Goal: Find specific page/section: Find specific page/section

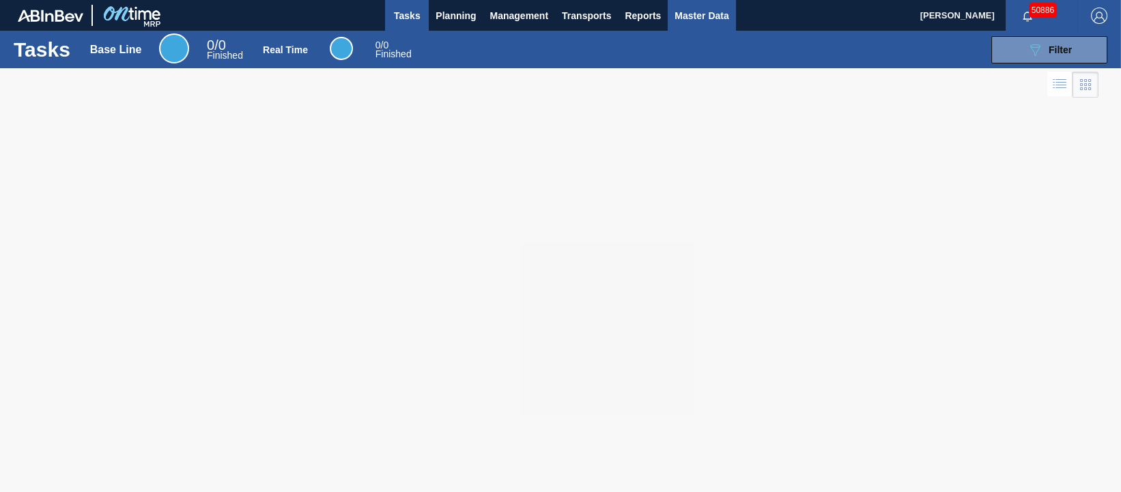
click at [699, 9] on span "Master Data" at bounding box center [702, 16] width 54 height 16
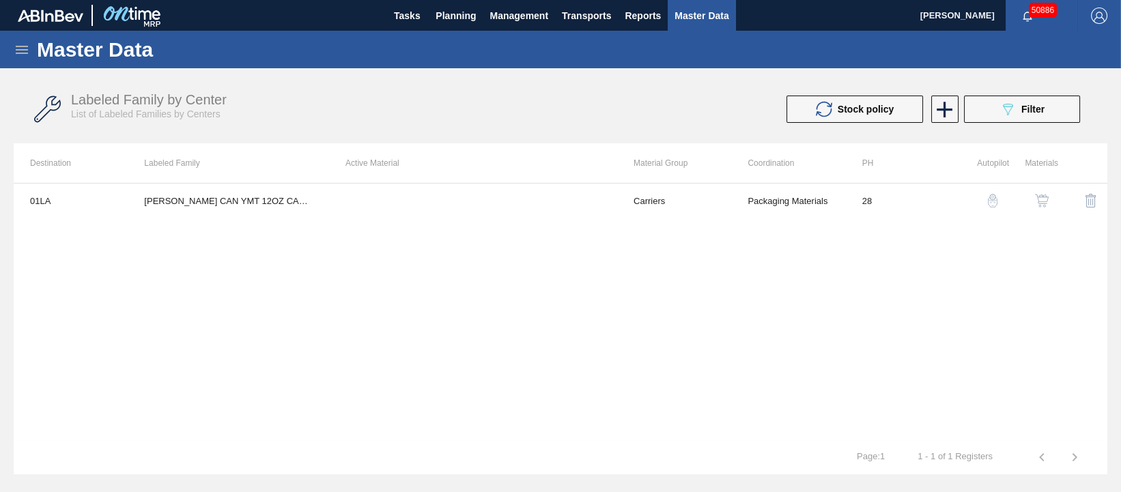
click at [22, 51] on icon at bounding box center [22, 50] width 16 height 16
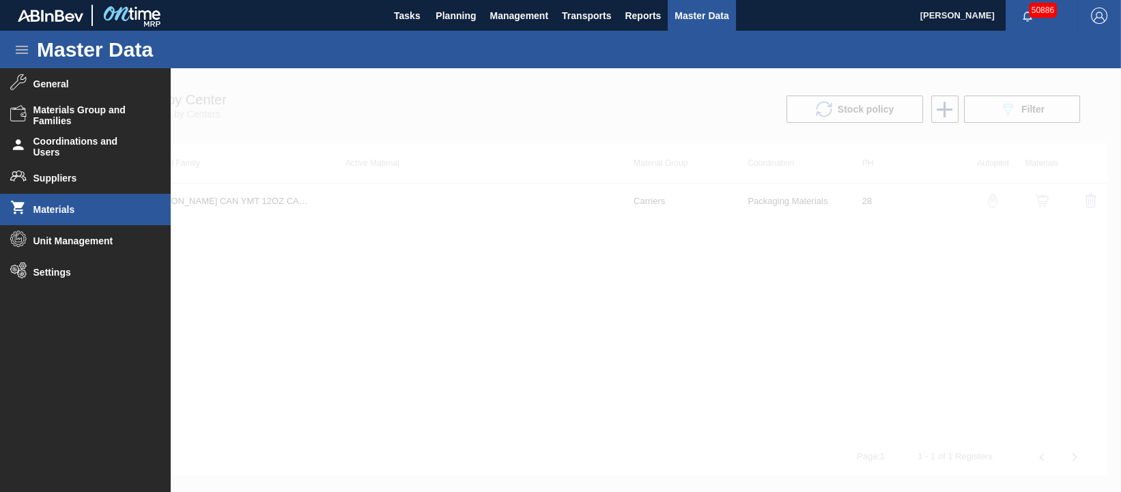
click at [74, 204] on span "Materials" at bounding box center [89, 209] width 113 height 11
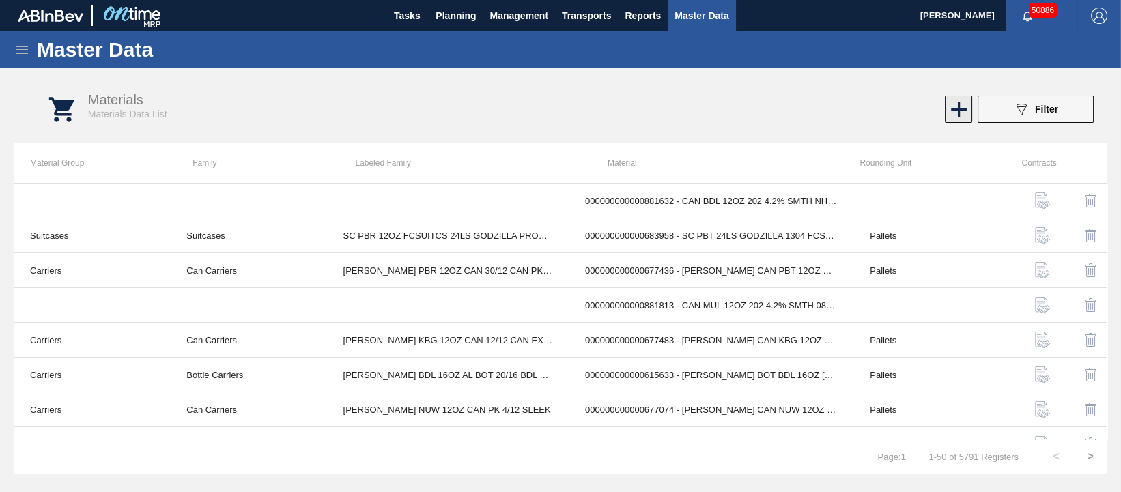
click at [960, 112] on icon at bounding box center [959, 110] width 16 height 16
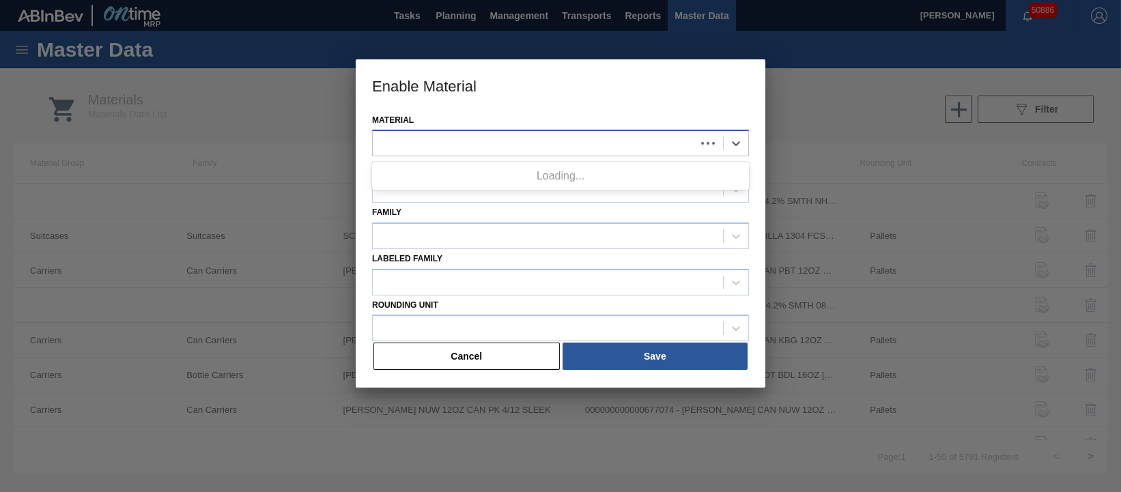
click at [475, 143] on div at bounding box center [534, 144] width 323 height 20
click at [469, 145] on div at bounding box center [548, 144] width 350 height 20
type input "676639"
click at [480, 361] on button "Cancel" at bounding box center [467, 356] width 186 height 27
